Goal: Task Accomplishment & Management: Complete application form

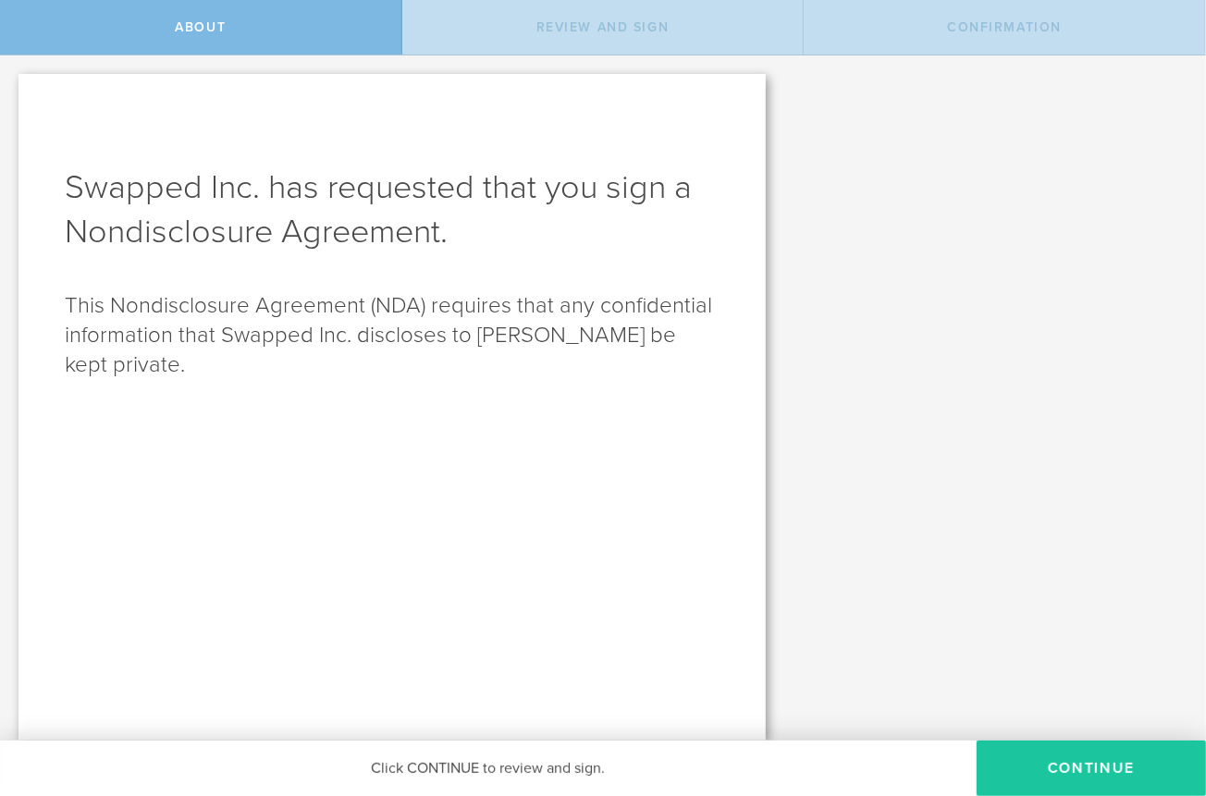
click at [1048, 762] on button "Continue" at bounding box center [1091, 768] width 229 height 55
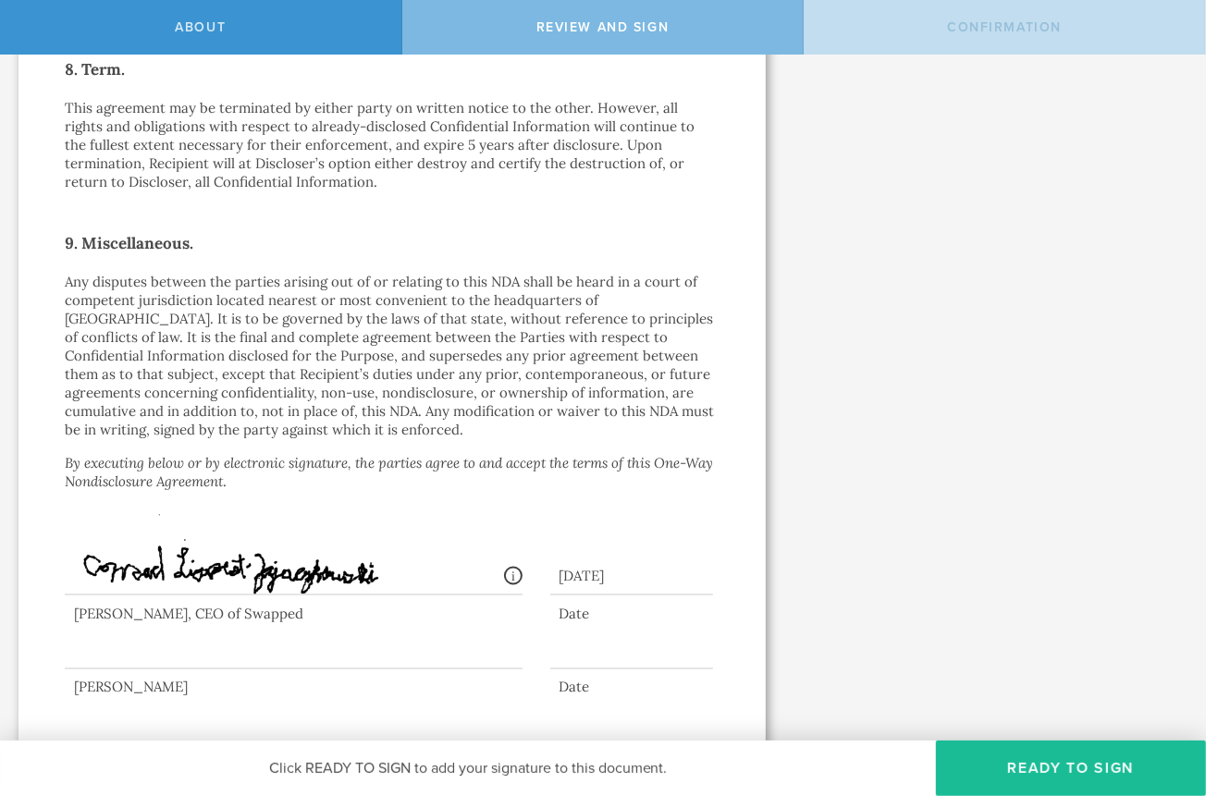
scroll to position [1610, 0]
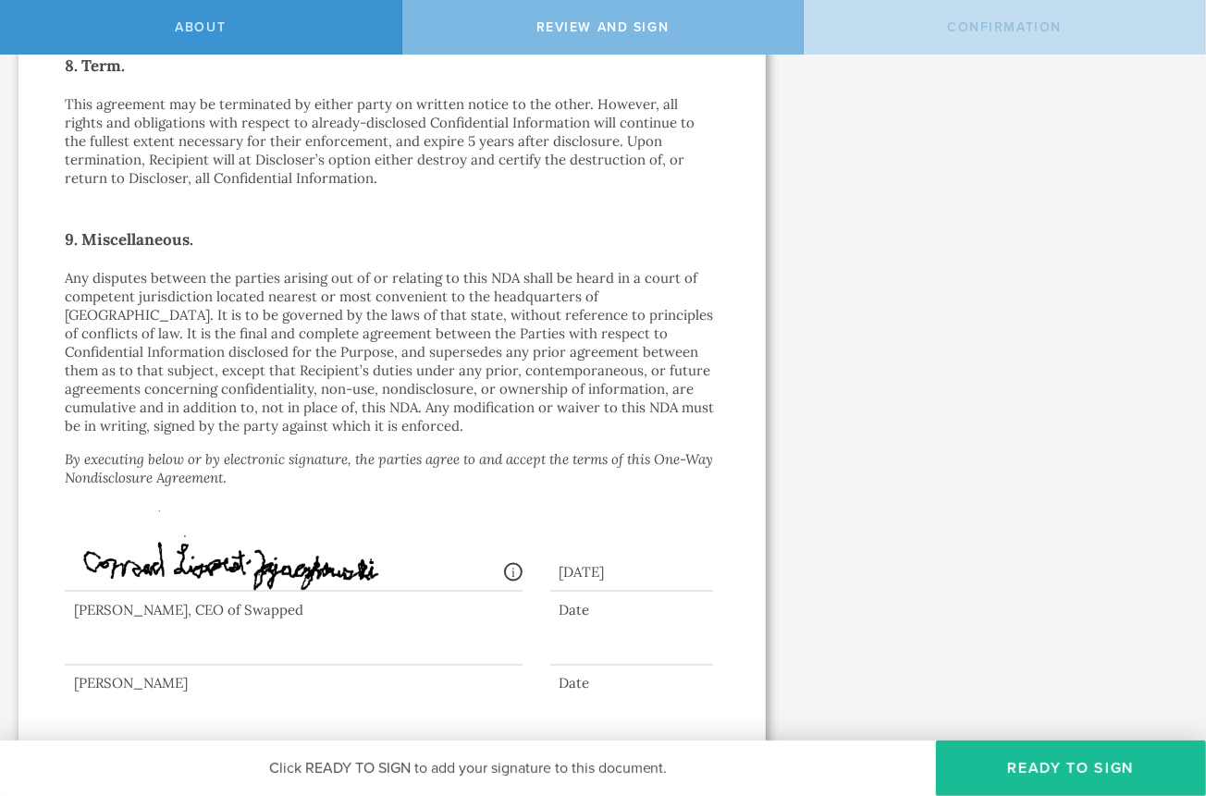
click at [301, 623] on div at bounding box center [294, 629] width 458 height 74
click at [1019, 765] on button "Ready to Sign" at bounding box center [1071, 768] width 270 height 55
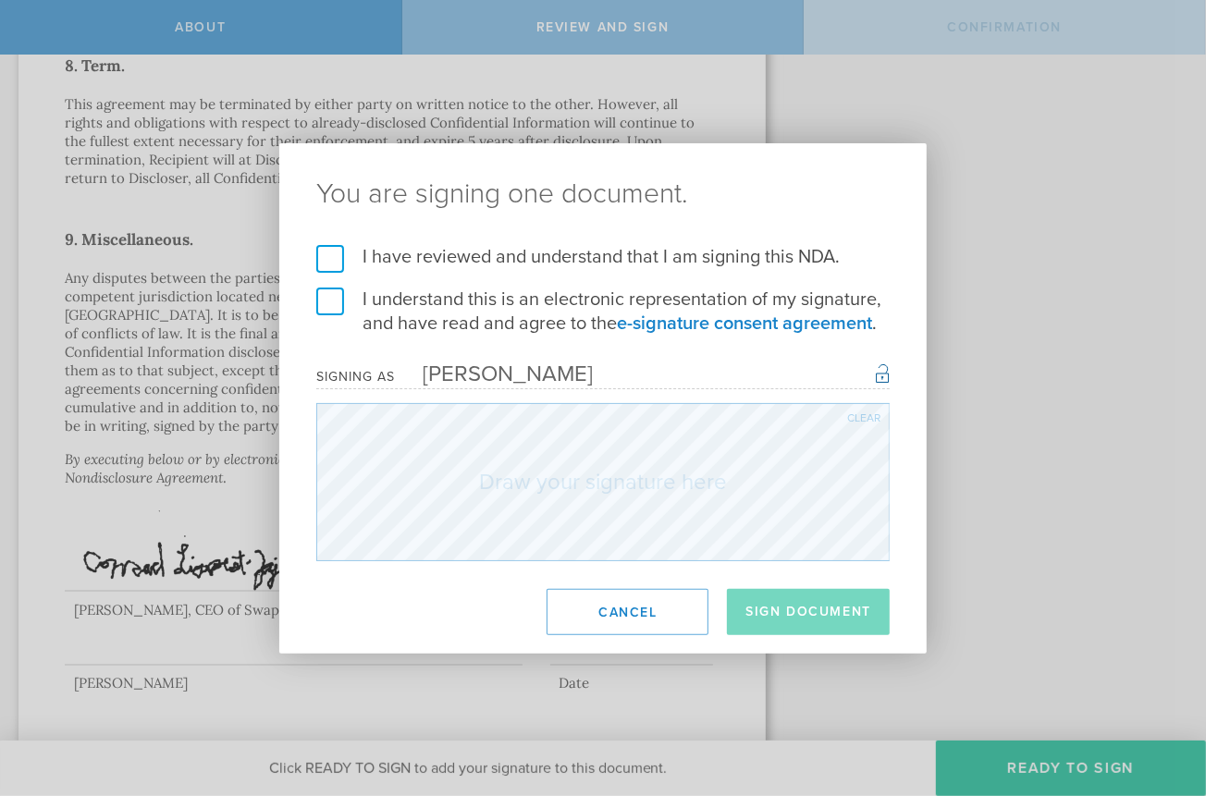
click at [335, 264] on label "I have reviewed and understand that I am signing this NDA." at bounding box center [602, 257] width 573 height 24
click at [0, 0] on input "I have reviewed and understand that I am signing this NDA." at bounding box center [0, 0] width 0 height 0
click at [334, 292] on label "I understand this is an electronic representation of my signature, and have rea…" at bounding box center [602, 312] width 573 height 48
click at [0, 0] on input "I understand this is an electronic representation of my signature, and have rea…" at bounding box center [0, 0] width 0 height 0
click at [814, 608] on button "Sign Document" at bounding box center [808, 612] width 163 height 46
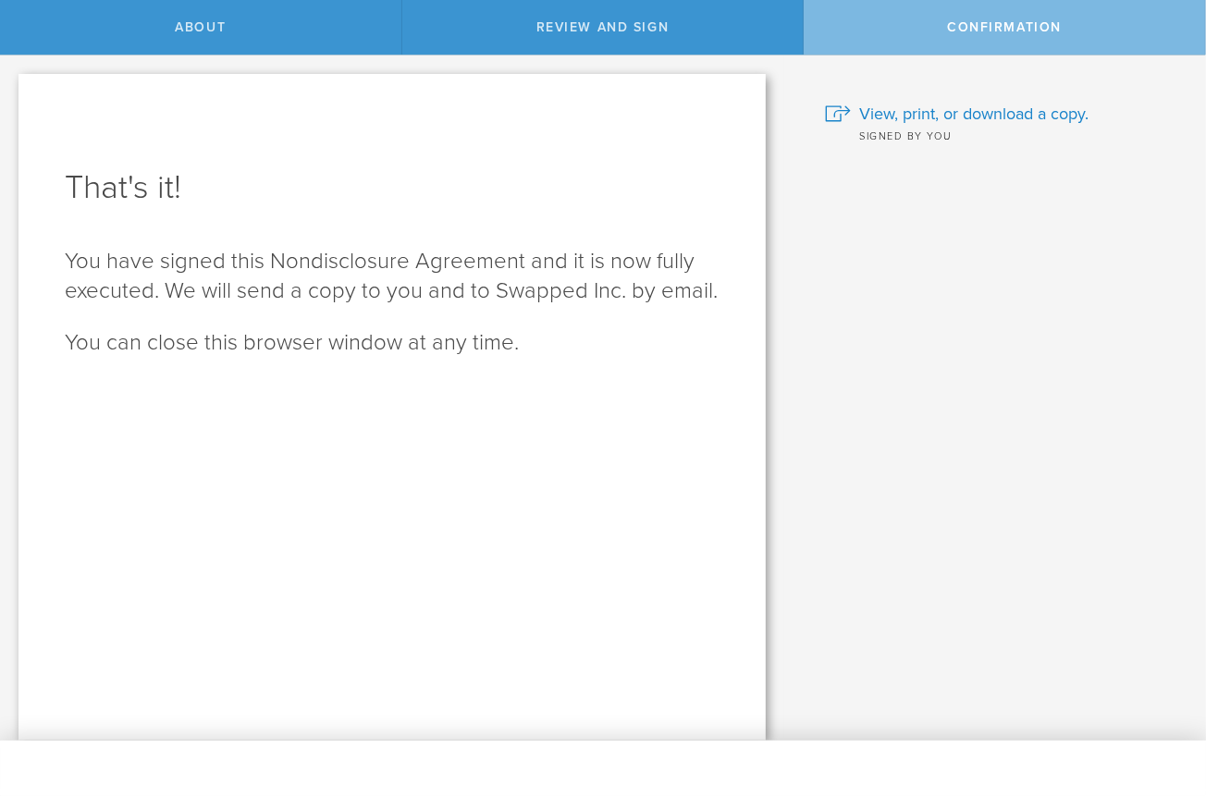
scroll to position [0, 0]
click at [1028, 109] on span "View, print, or download a copy." at bounding box center [974, 114] width 229 height 24
